Goal: Task Accomplishment & Management: Manage account settings

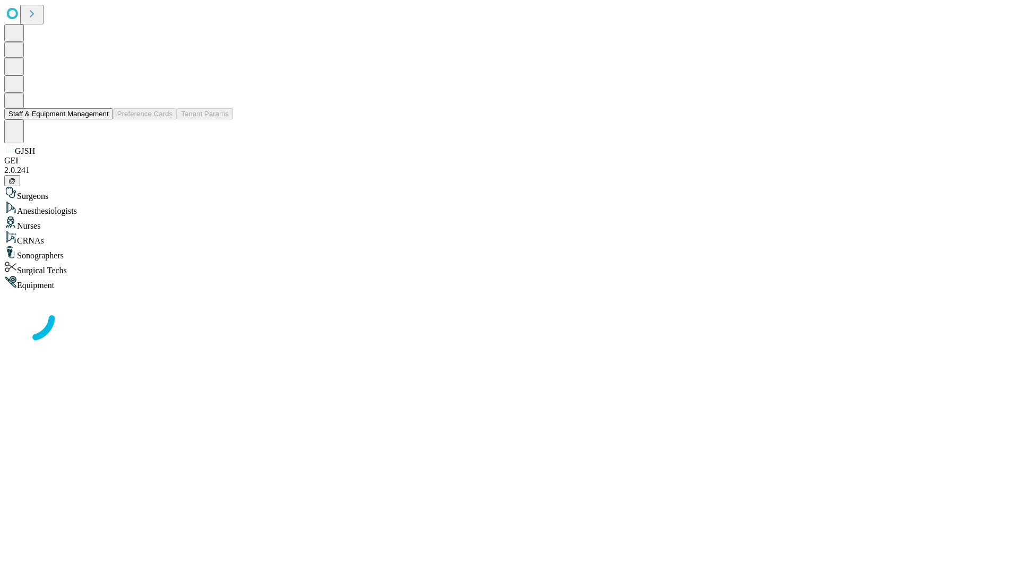
click at [101, 119] on button "Staff & Equipment Management" at bounding box center [58, 113] width 109 height 11
